Goal: Task Accomplishment & Management: Complete application form

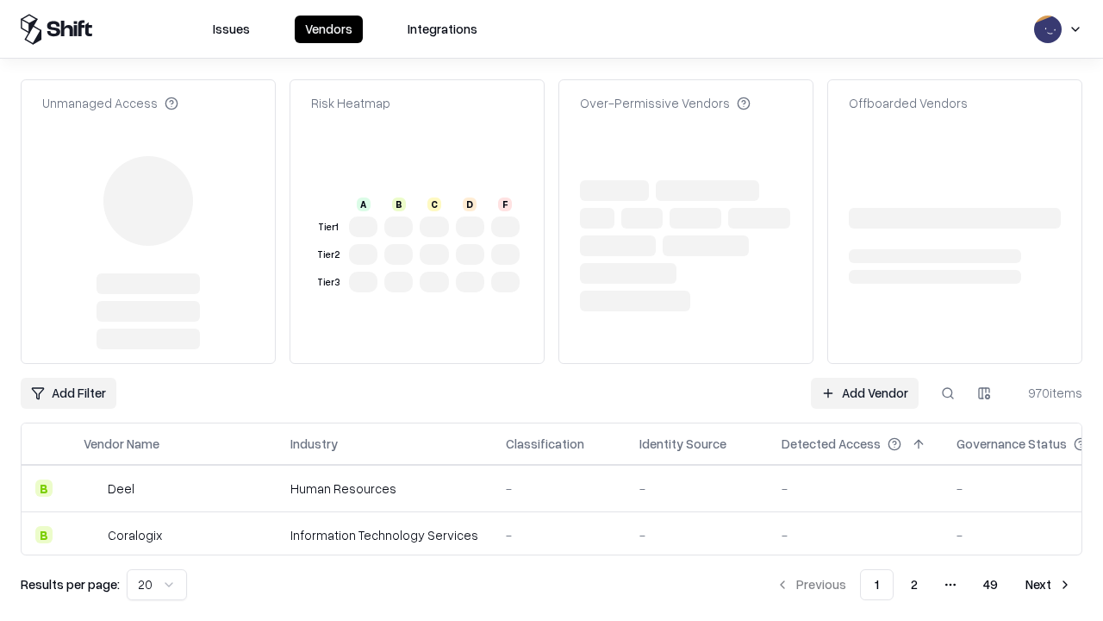
click at [864, 377] on link "Add Vendor" at bounding box center [865, 392] width 108 height 31
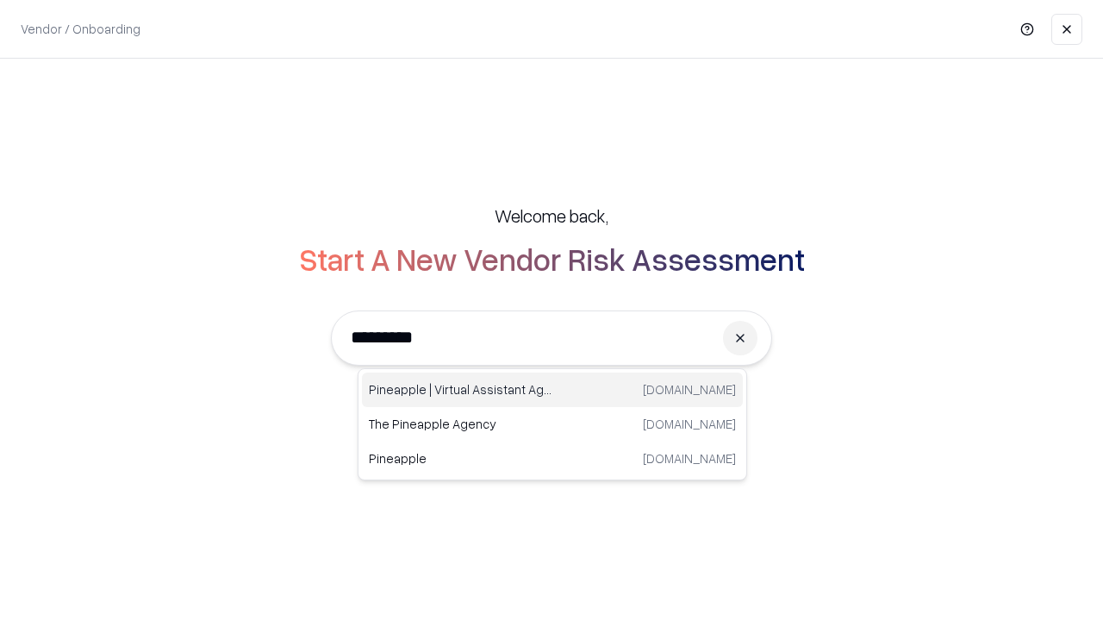
click at [552, 390] on div "Pineapple | Virtual Assistant Agency [DOMAIN_NAME]" at bounding box center [552, 389] width 381 height 34
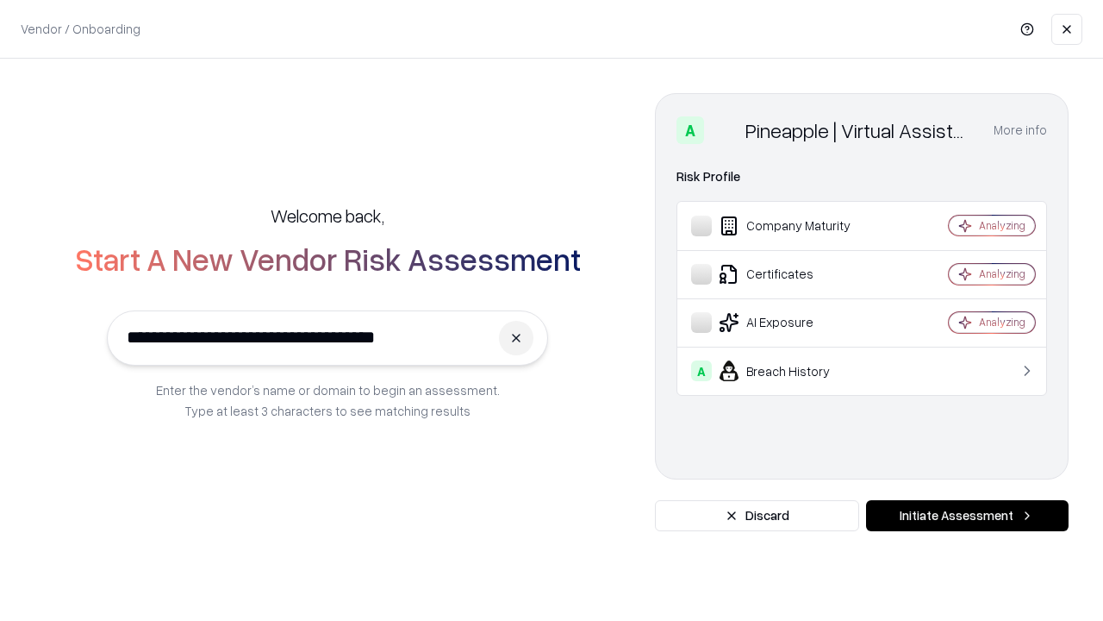
type input "**********"
click at [967, 515] on button "Initiate Assessment" at bounding box center [967, 515] width 203 height 31
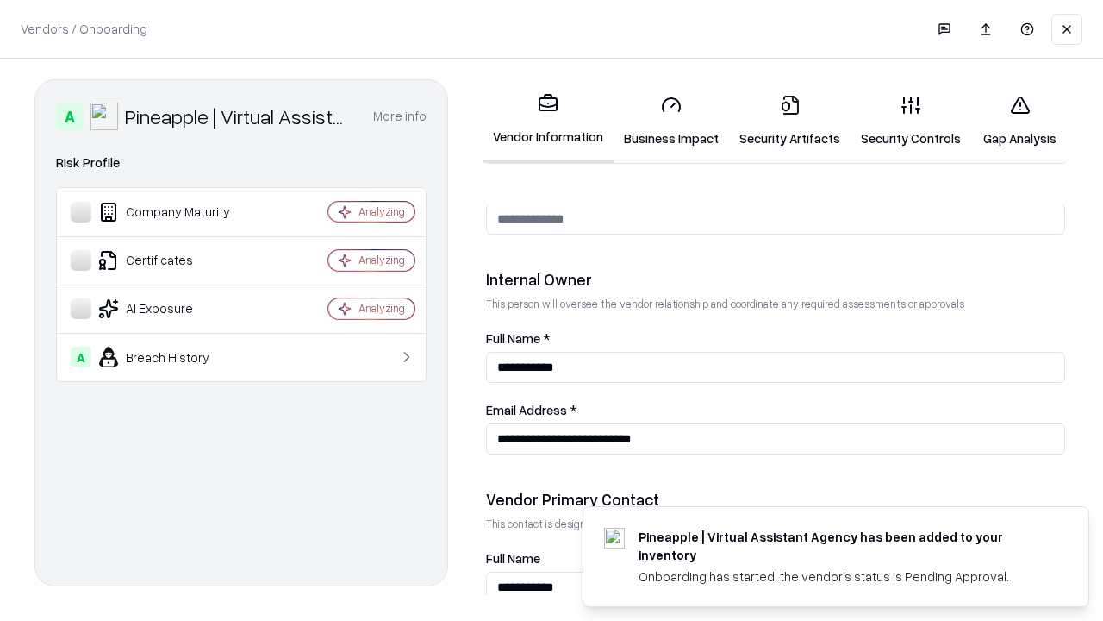
scroll to position [893, 0]
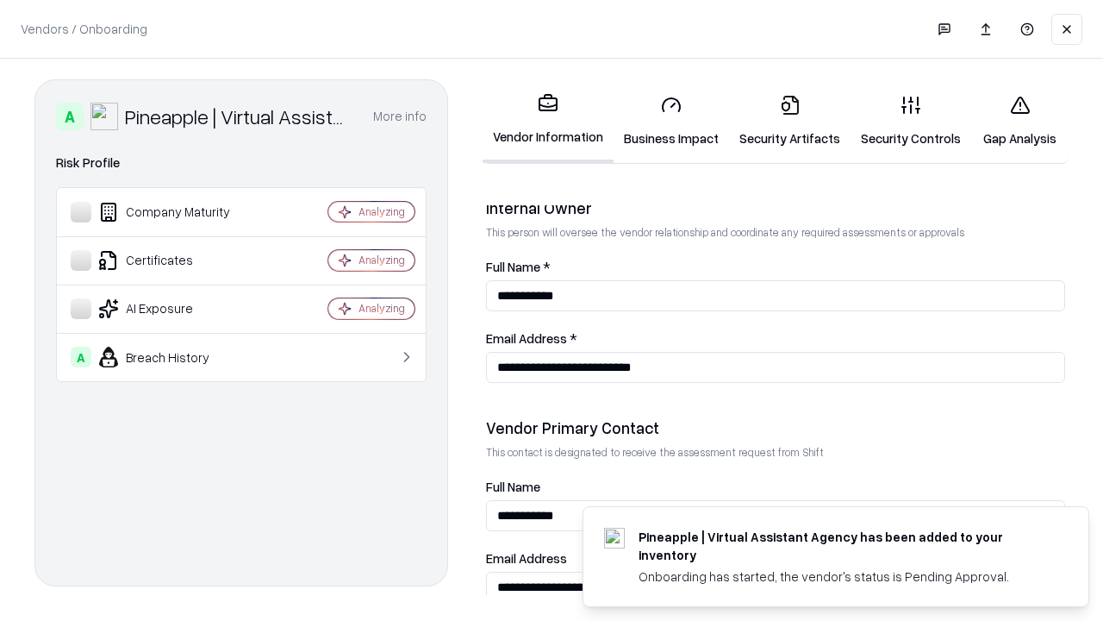
click at [671, 121] on link "Business Impact" at bounding box center [671, 121] width 115 height 80
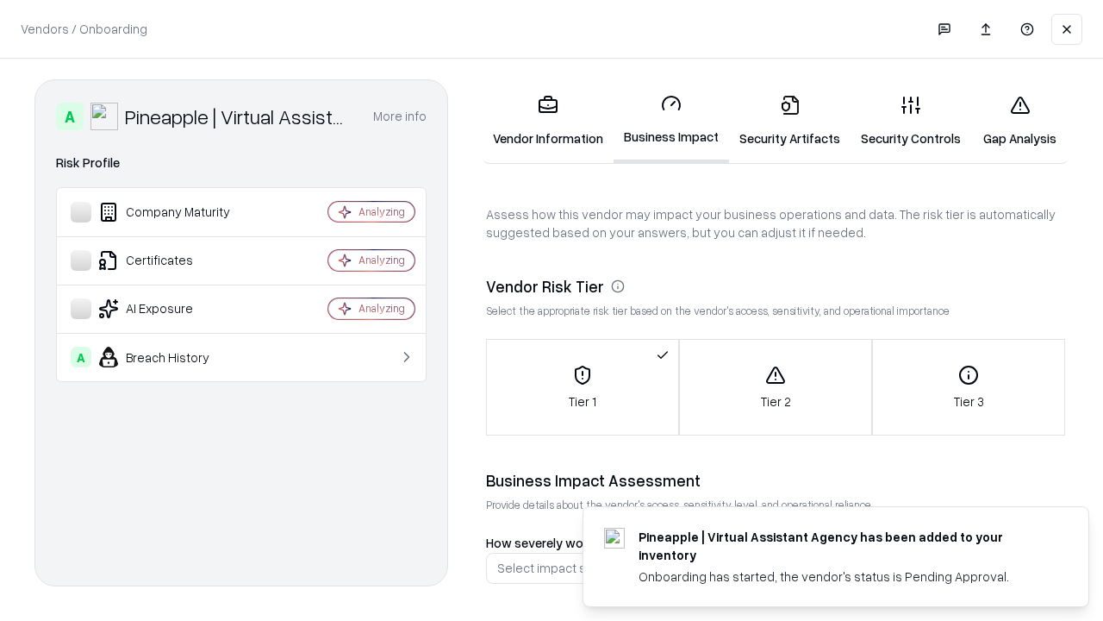
click at [789, 121] on link "Security Artifacts" at bounding box center [790, 121] width 122 height 80
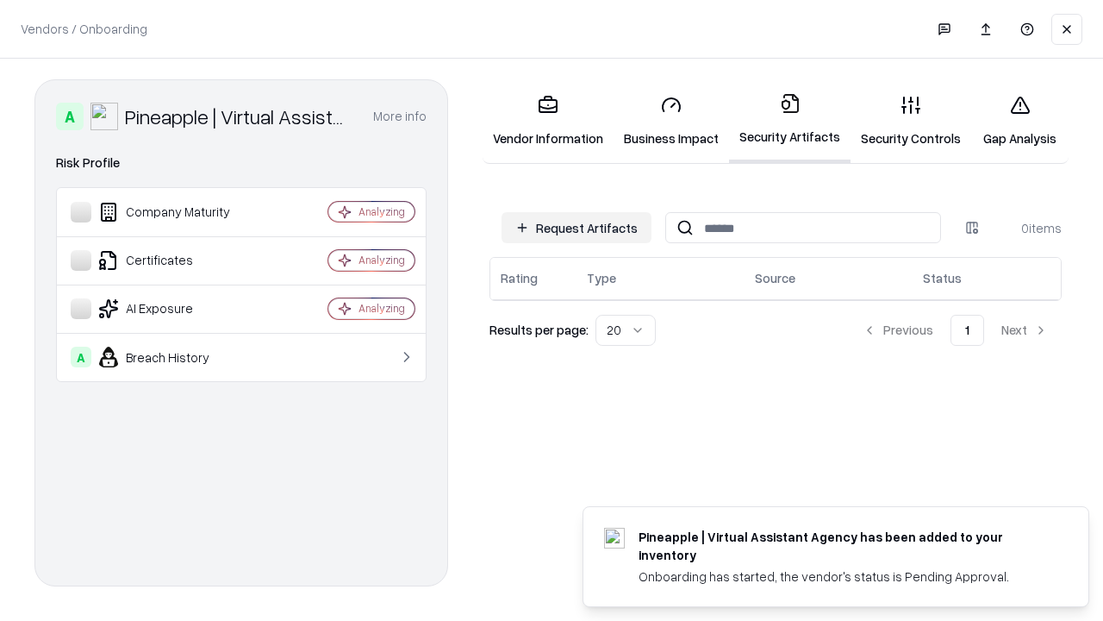
click at [577, 228] on button "Request Artifacts" at bounding box center [577, 227] width 150 height 31
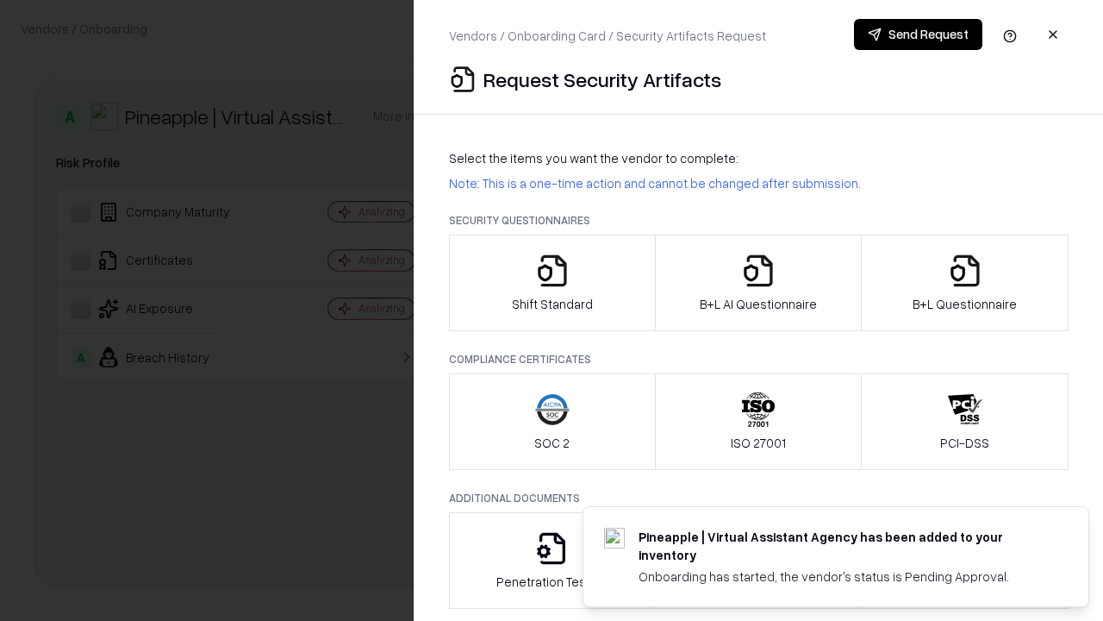
click at [552, 283] on icon "button" at bounding box center [552, 270] width 34 height 34
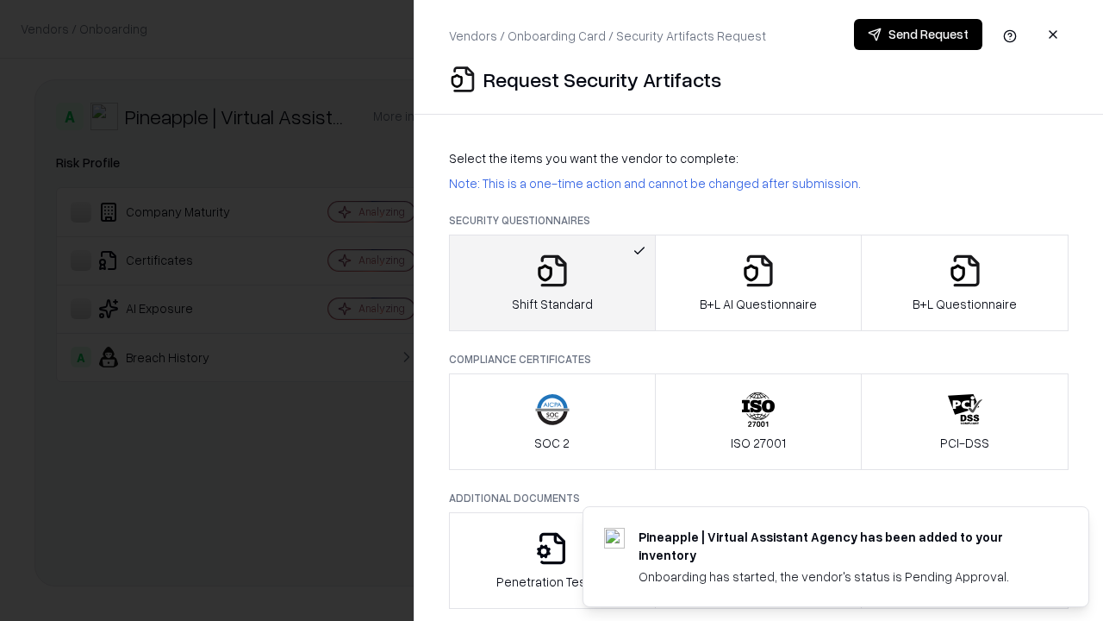
click at [918, 34] on button "Send Request" at bounding box center [918, 34] width 128 height 31
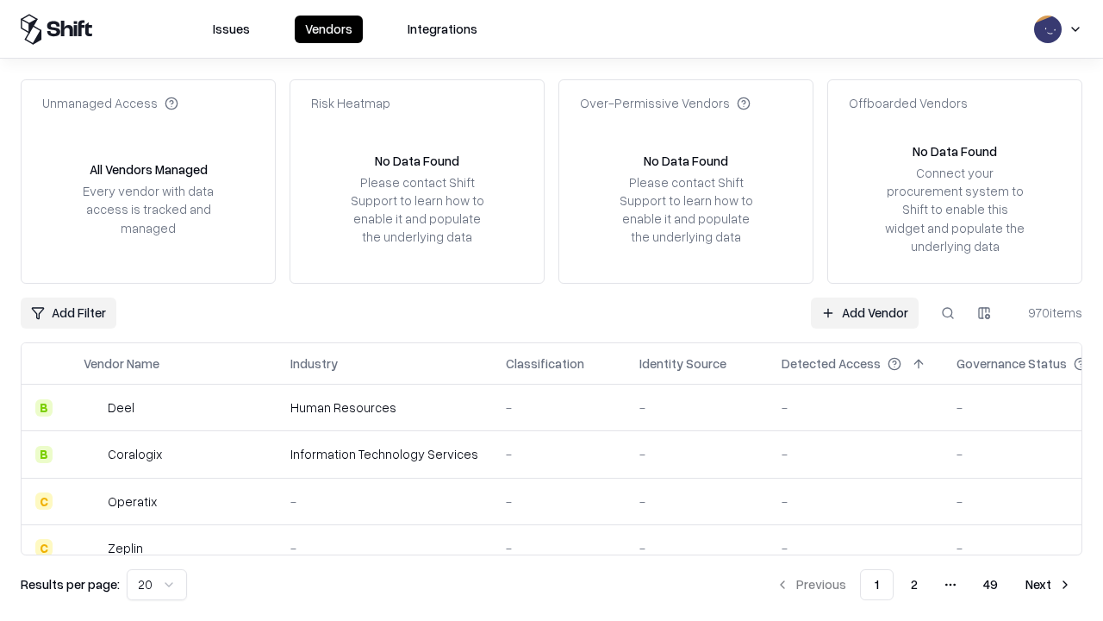
click at [948, 312] on button at bounding box center [947, 312] width 31 height 31
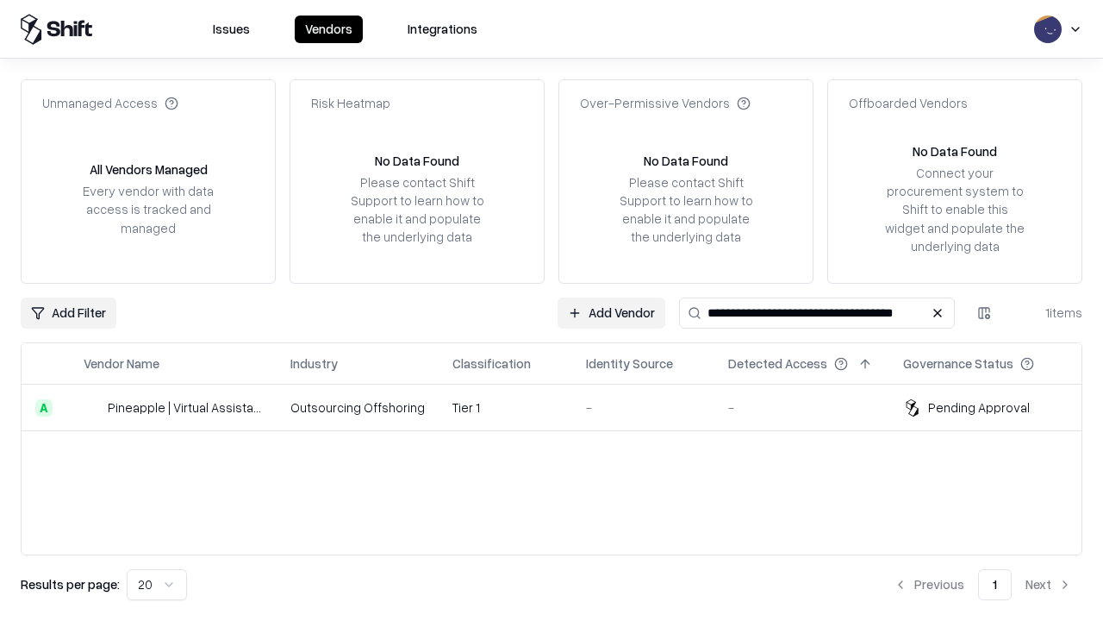
type input "**********"
click at [562, 407] on td "Tier 1" at bounding box center [506, 407] width 134 height 47
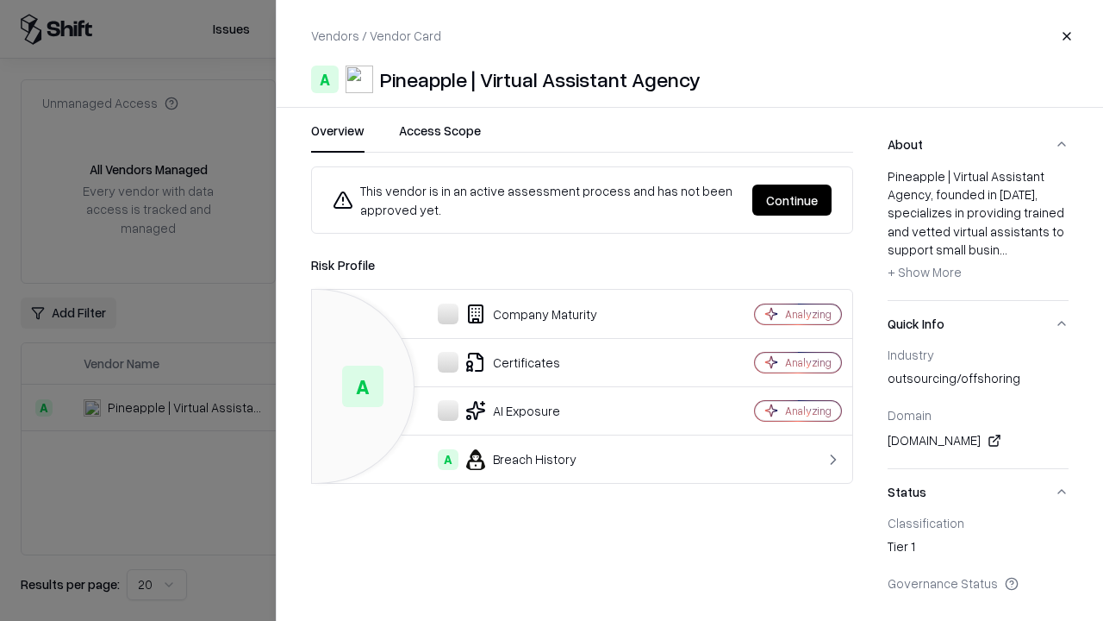
click at [792, 200] on button "Continue" at bounding box center [791, 199] width 79 height 31
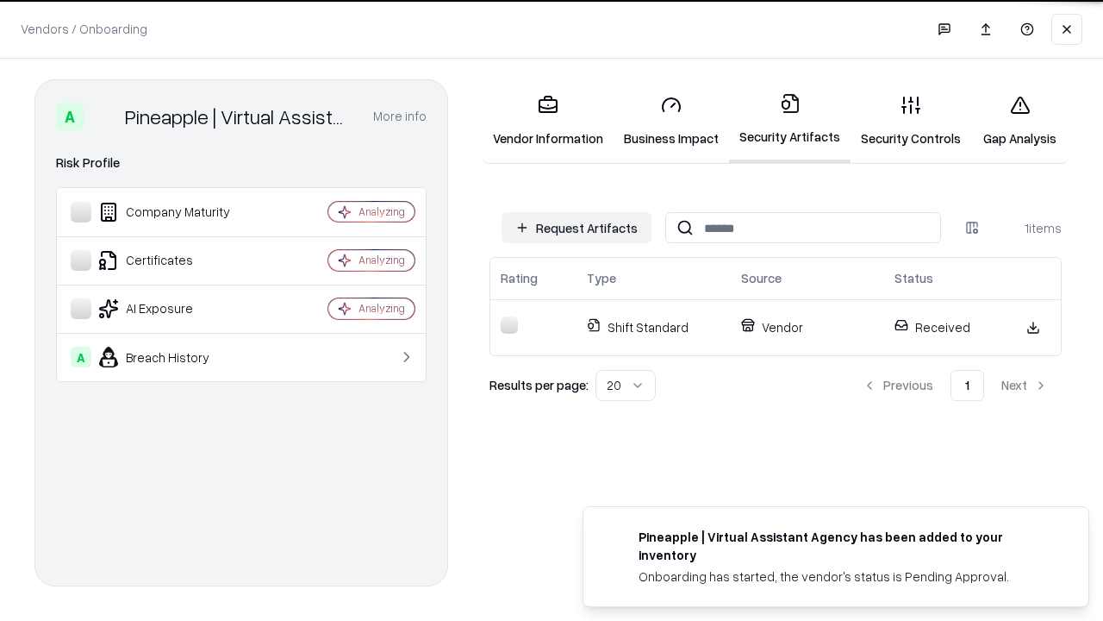
click at [911, 121] on link "Security Controls" at bounding box center [911, 121] width 121 height 80
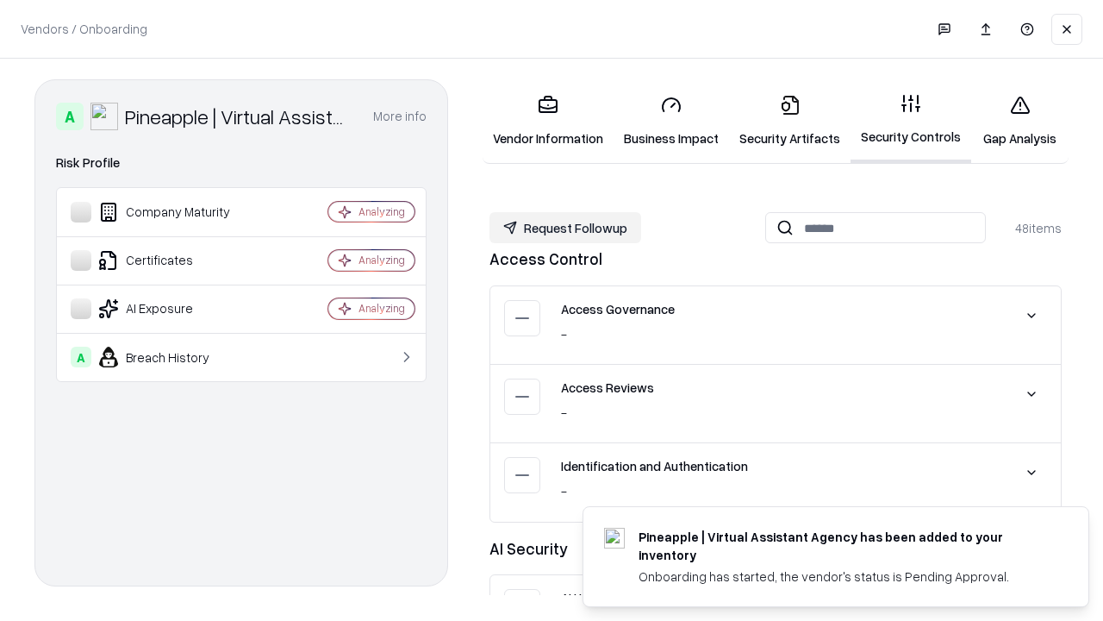
click at [565, 228] on button "Request Followup" at bounding box center [566, 227] width 152 height 31
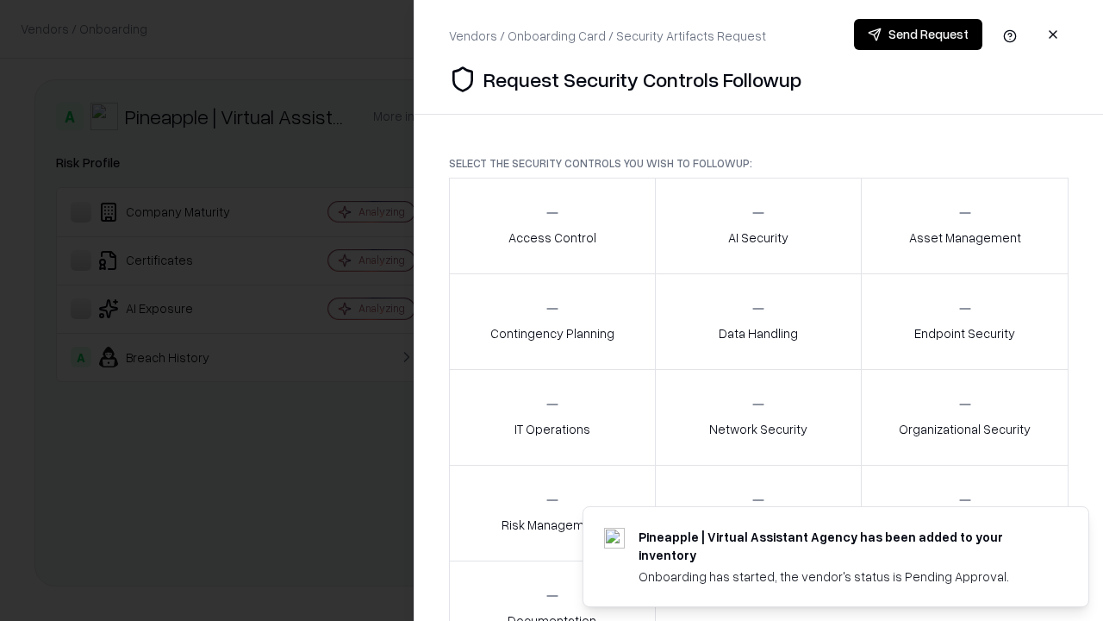
click at [552, 226] on div "Access Control" at bounding box center [552, 225] width 88 height 42
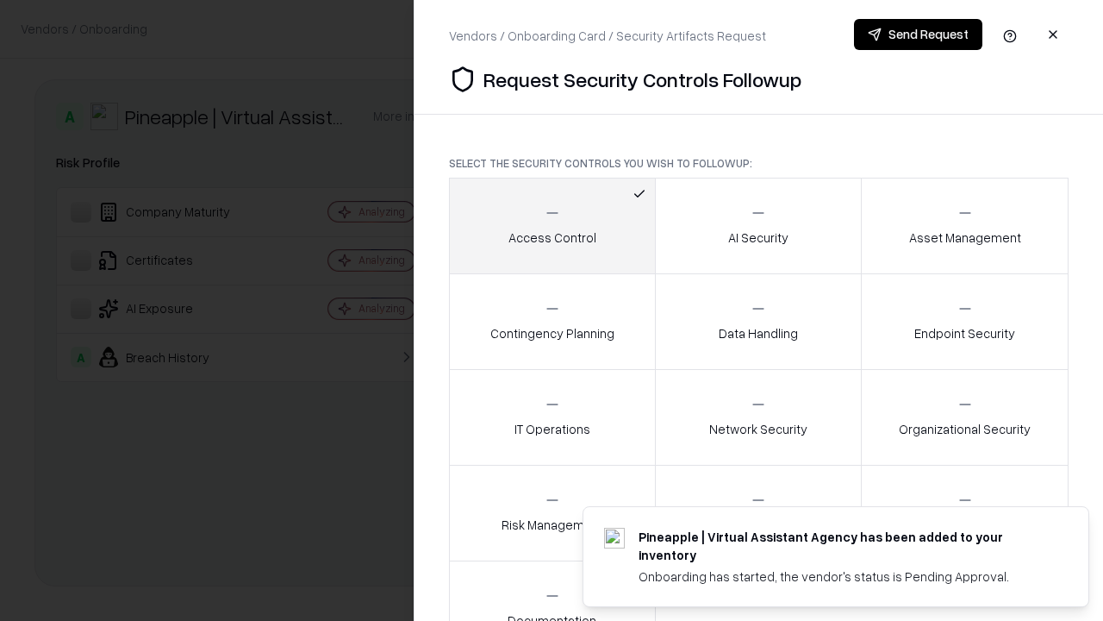
click at [918, 34] on button "Send Request" at bounding box center [918, 34] width 128 height 31
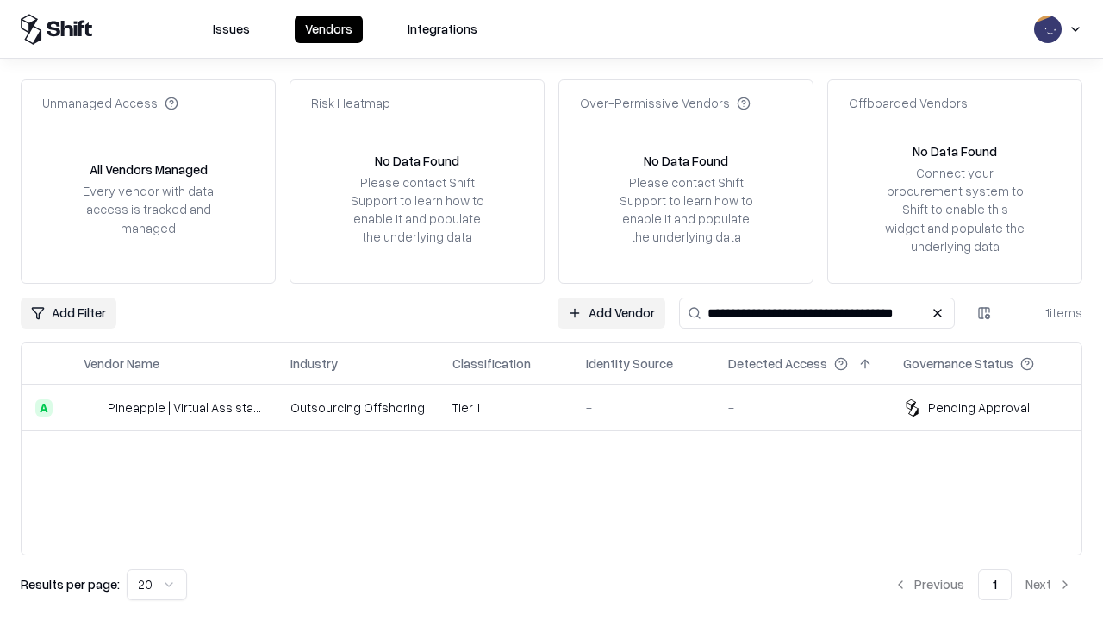
type input "**********"
click at [562, 407] on td "Tier 1" at bounding box center [506, 407] width 134 height 47
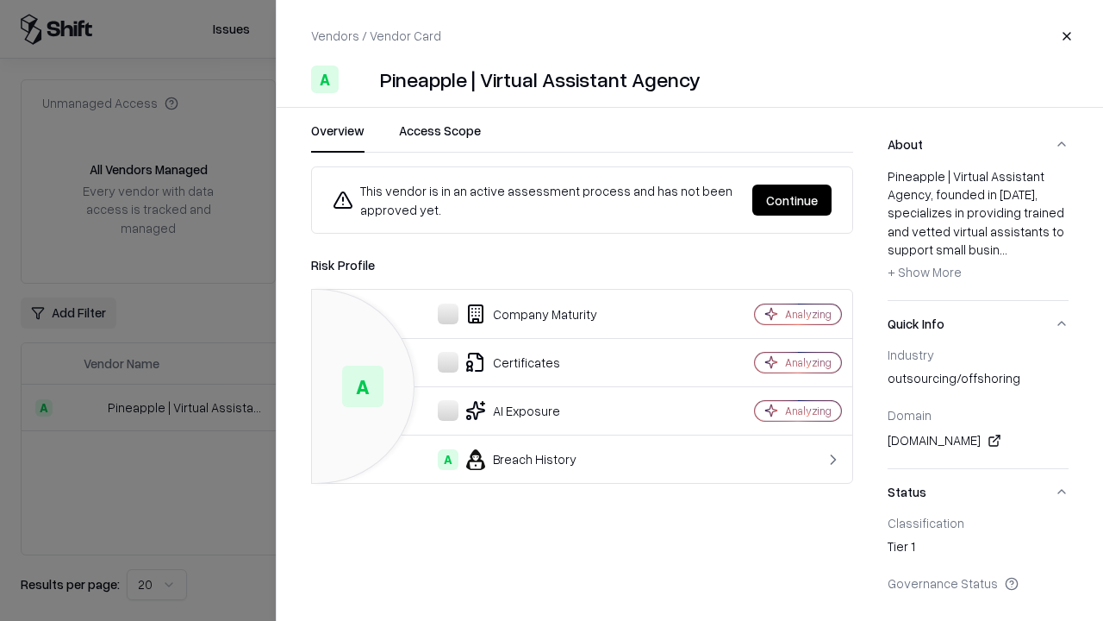
click at [792, 200] on button "Continue" at bounding box center [791, 199] width 79 height 31
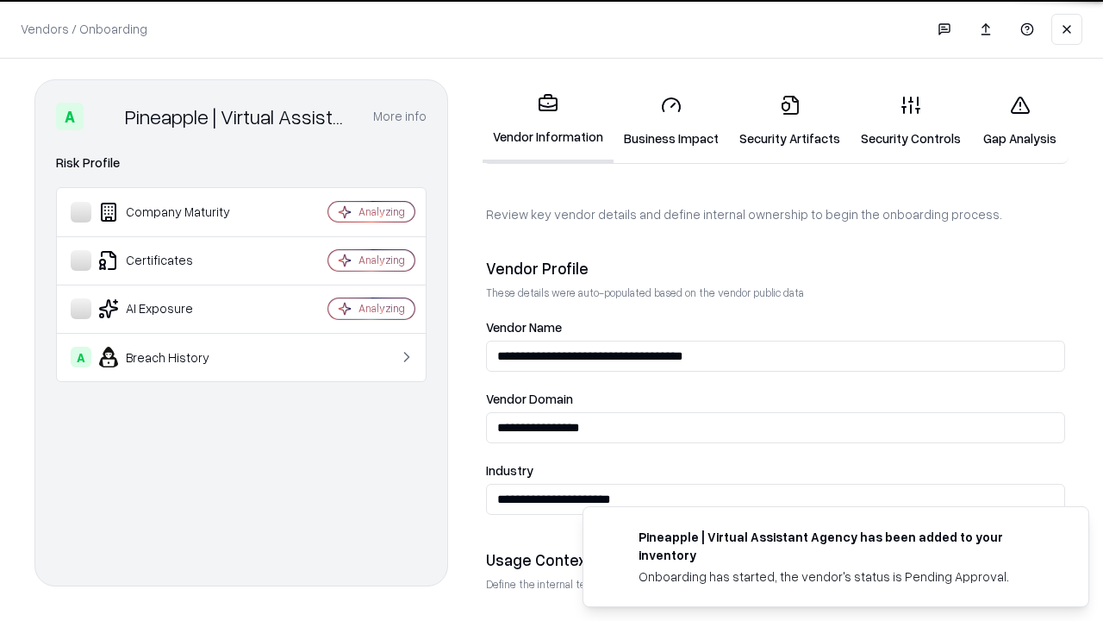
click at [1020, 121] on link "Gap Analysis" at bounding box center [1019, 121] width 97 height 80
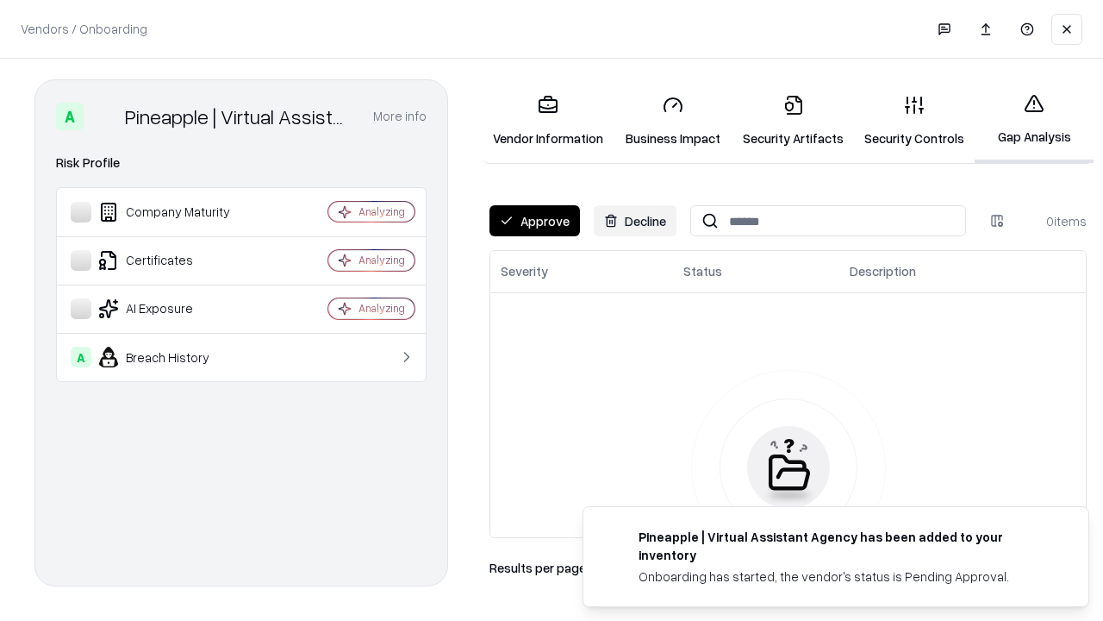
click at [534, 221] on button "Approve" at bounding box center [535, 220] width 90 height 31
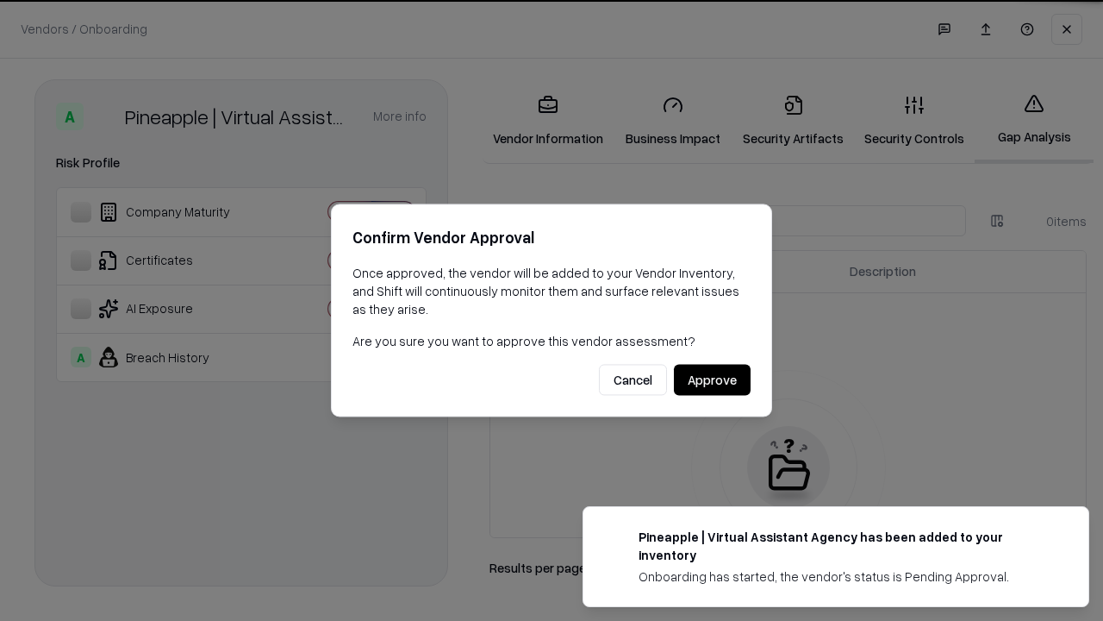
click at [712, 379] on button "Approve" at bounding box center [712, 380] width 77 height 31
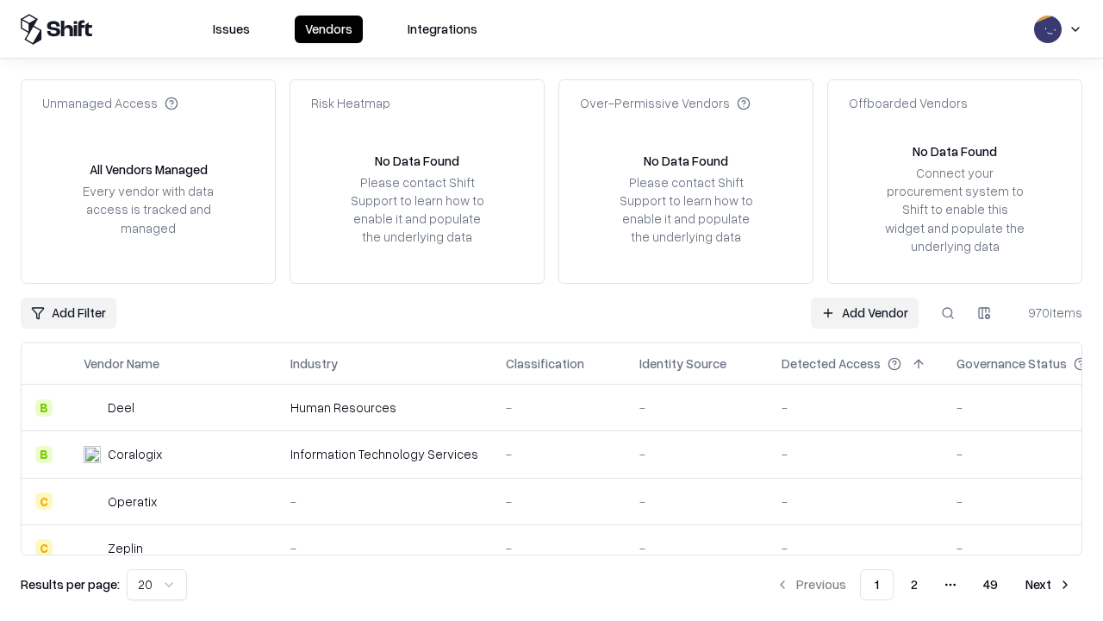
type input "**********"
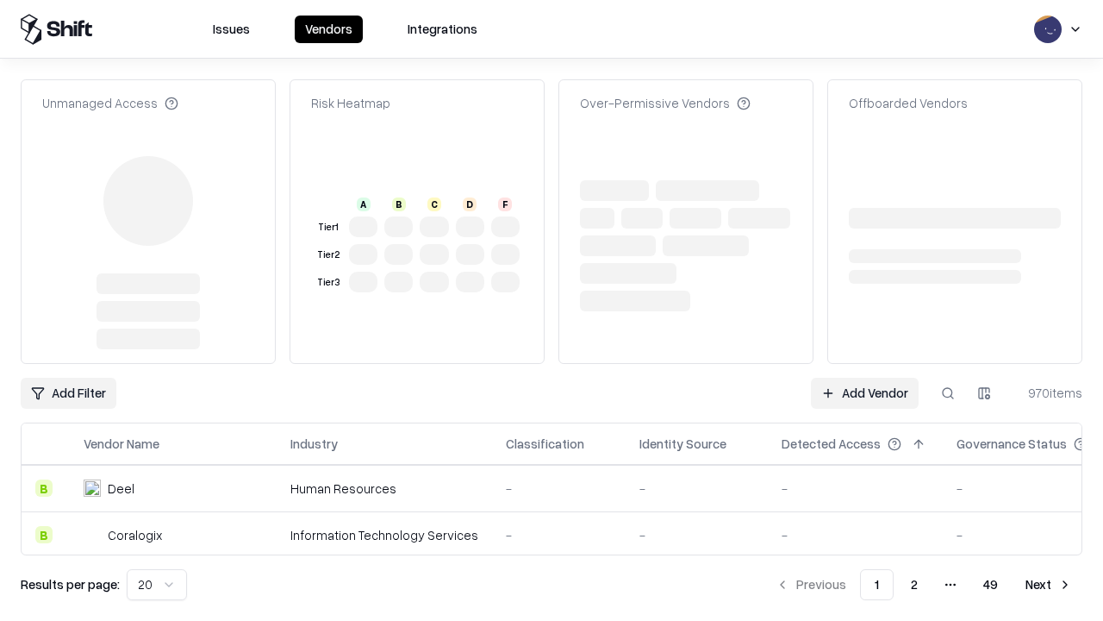
click at [864, 377] on link "Add Vendor" at bounding box center [865, 392] width 108 height 31
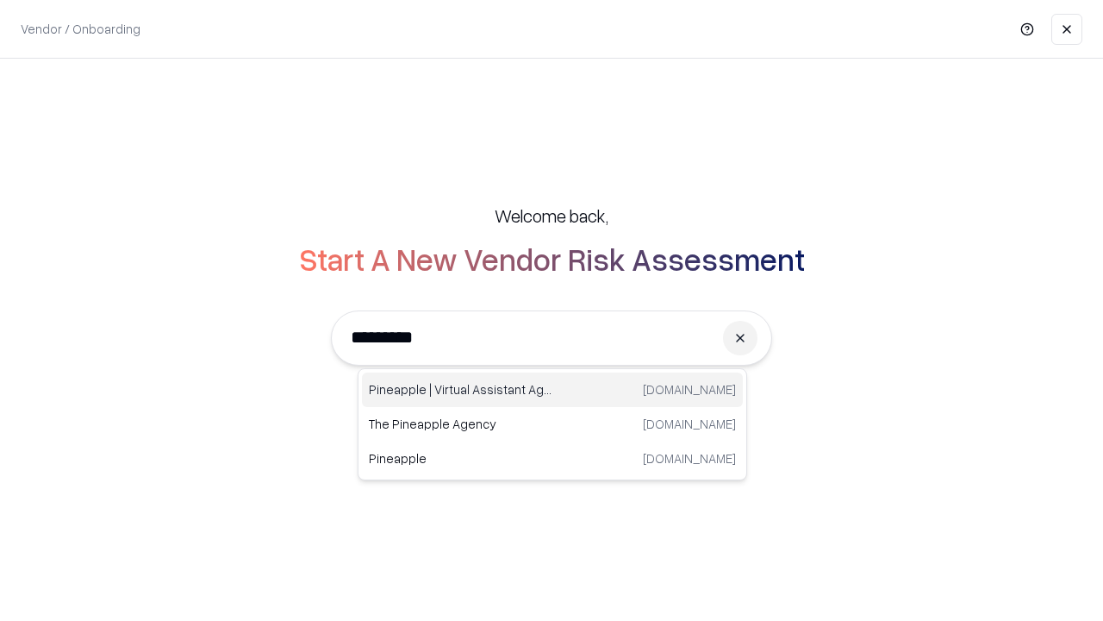
click at [552, 390] on div "Pineapple | Virtual Assistant Agency [DOMAIN_NAME]" at bounding box center [552, 389] width 381 height 34
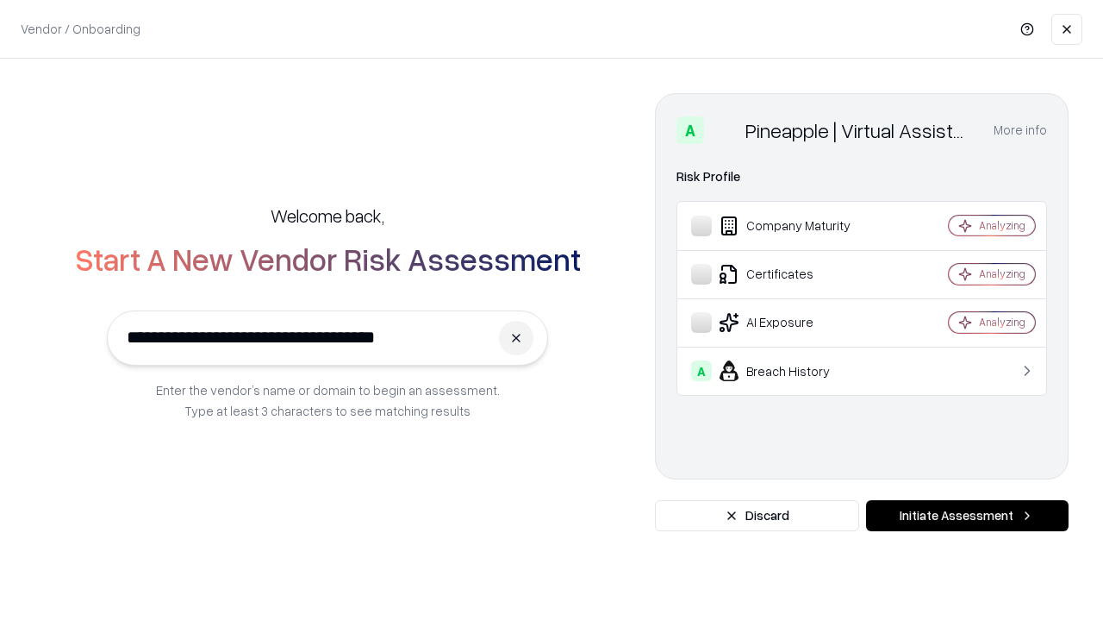
type input "**********"
click at [967, 515] on button "Initiate Assessment" at bounding box center [967, 515] width 203 height 31
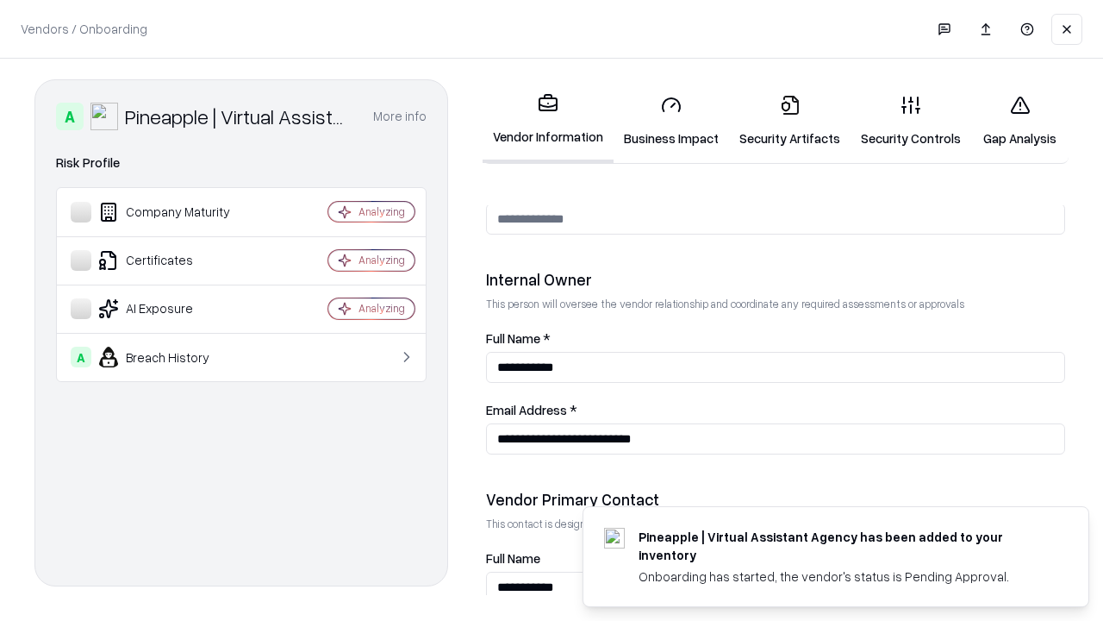
scroll to position [893, 0]
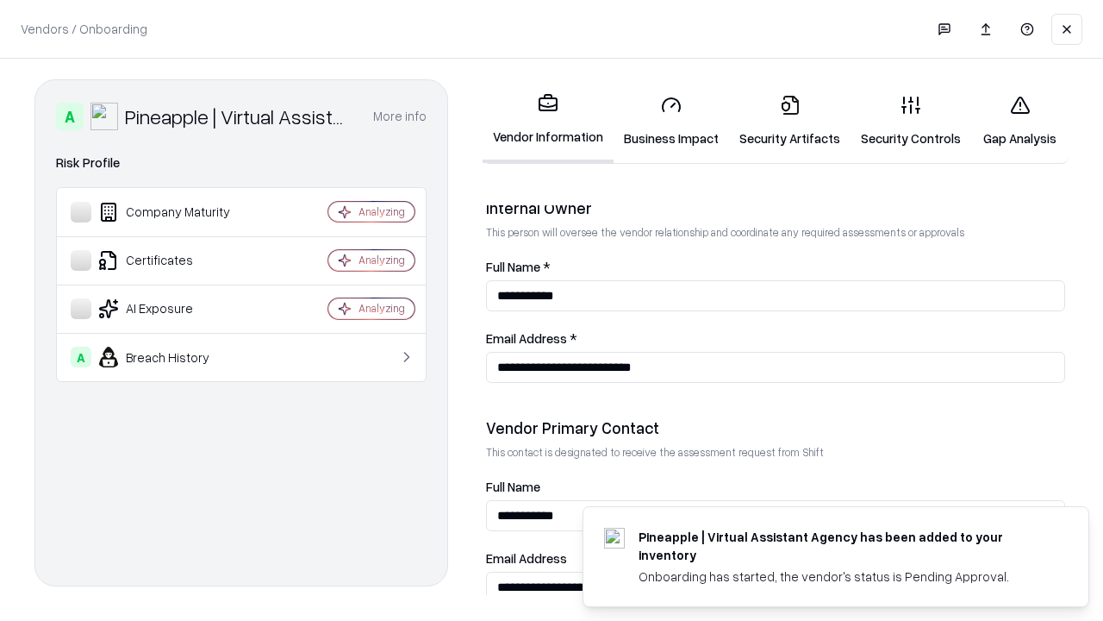
click at [1020, 121] on link "Gap Analysis" at bounding box center [1019, 121] width 97 height 80
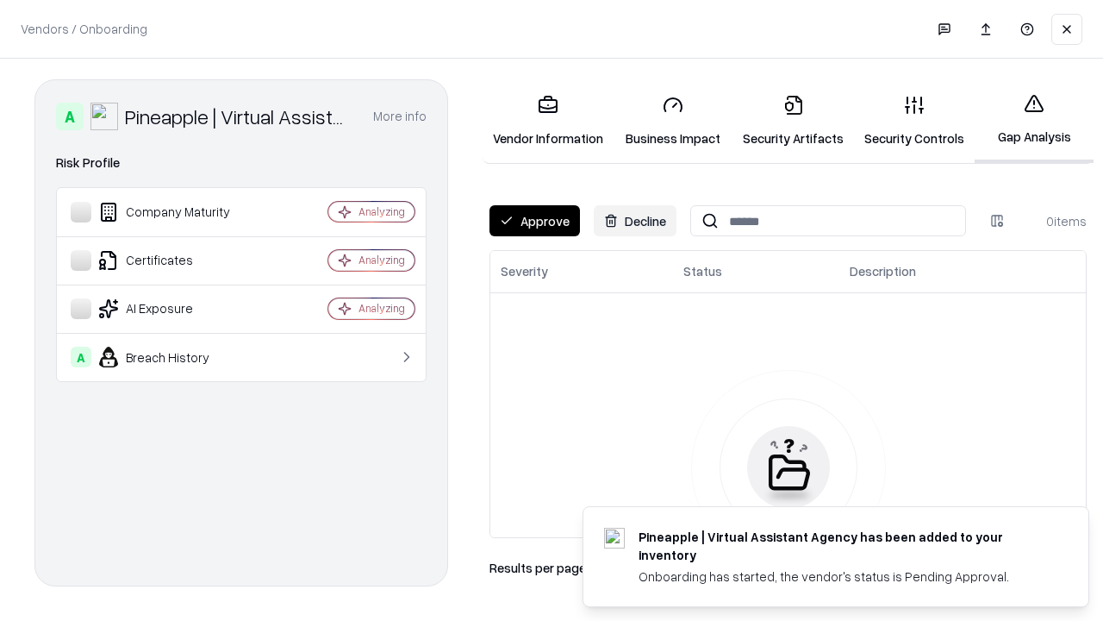
click at [534, 221] on button "Approve" at bounding box center [535, 220] width 90 height 31
